Goal: Information Seeking & Learning: Learn about a topic

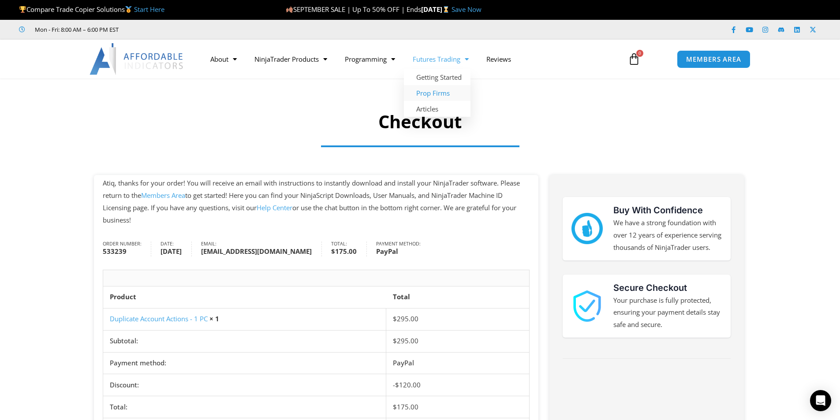
click at [440, 91] on link "Prop Firms" at bounding box center [437, 93] width 67 height 16
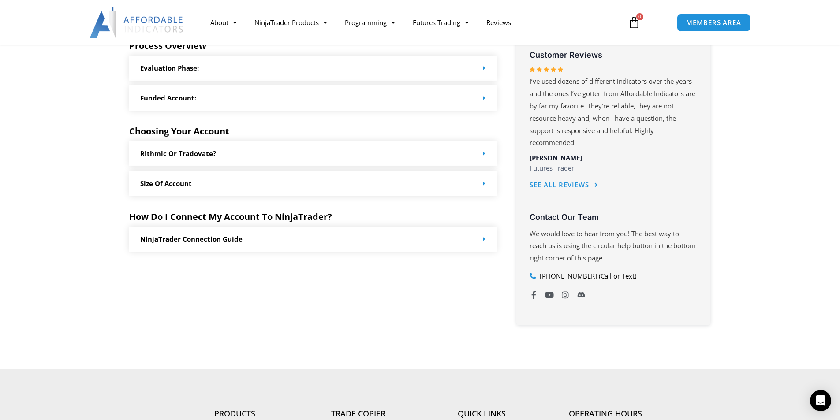
scroll to position [485, 0]
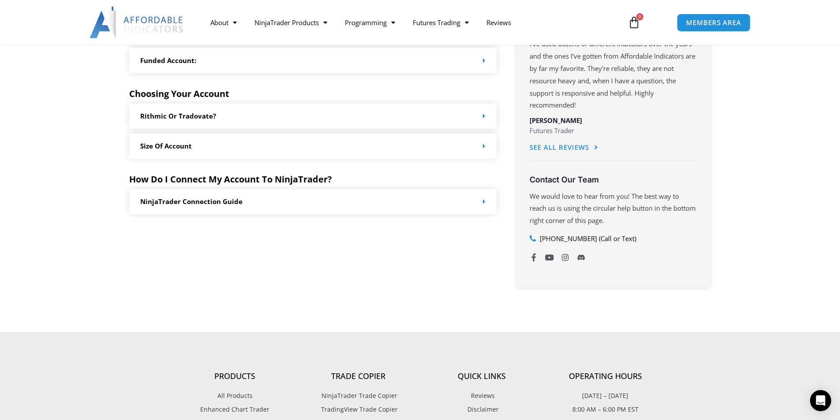
click at [474, 115] on div "Rithmic or Tradovate?" at bounding box center [313, 116] width 368 height 25
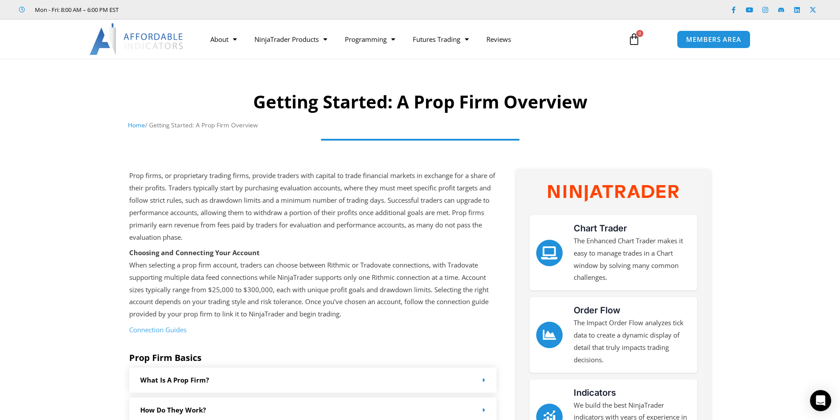
scroll to position [0, 0]
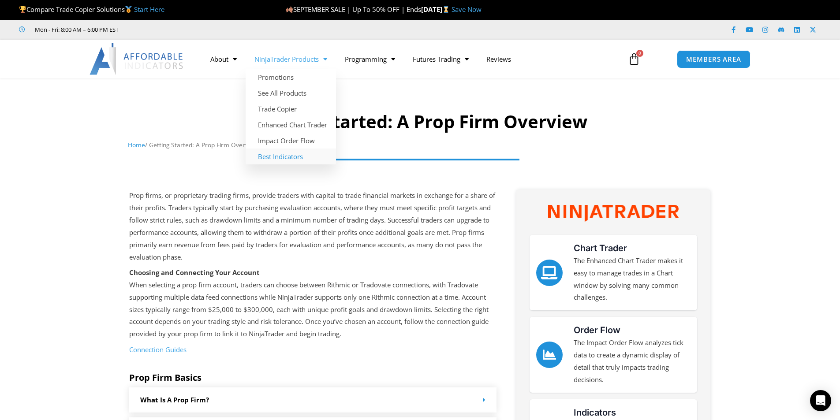
click at [283, 158] on link "Best Indicators" at bounding box center [291, 157] width 90 height 16
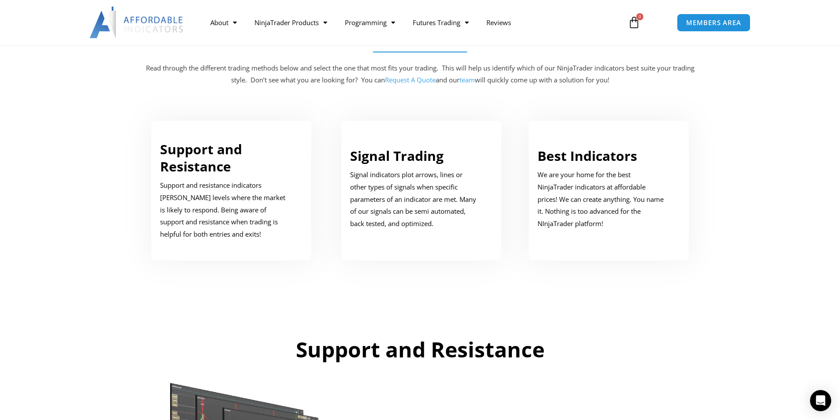
scroll to position [441, 0]
click at [566, 160] on link "Best Indicators" at bounding box center [587, 155] width 100 height 18
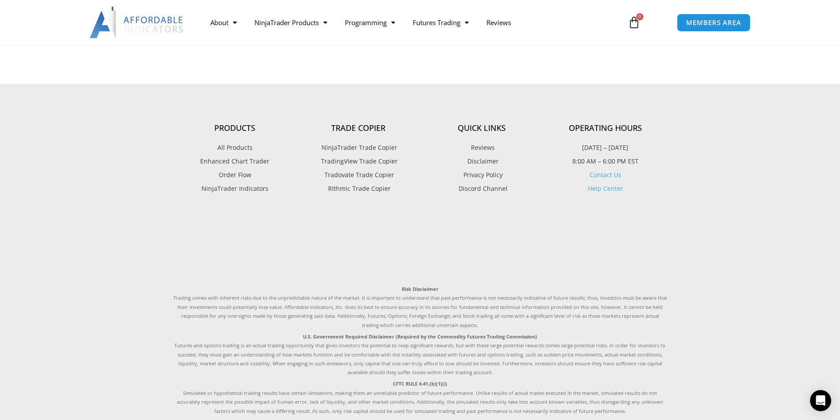
scroll to position [2204, 0]
